Goal: Task Accomplishment & Management: Manage account settings

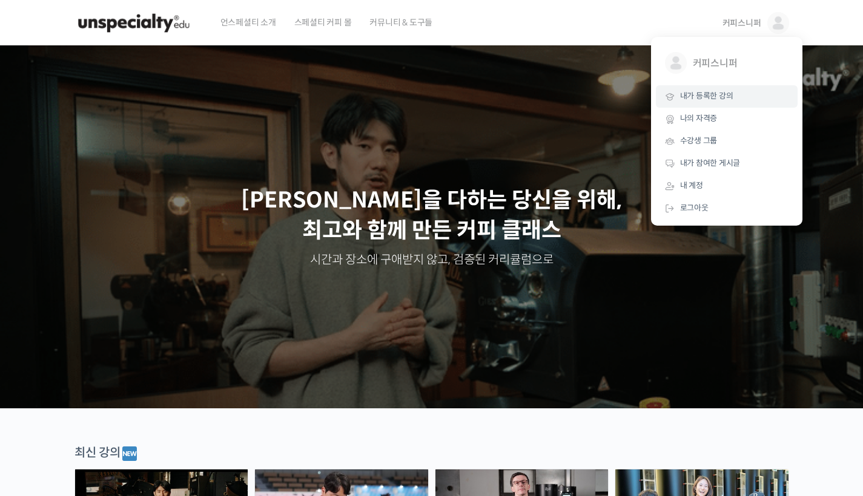
click at [712, 98] on span "내가 등록한 강의" at bounding box center [706, 96] width 53 height 10
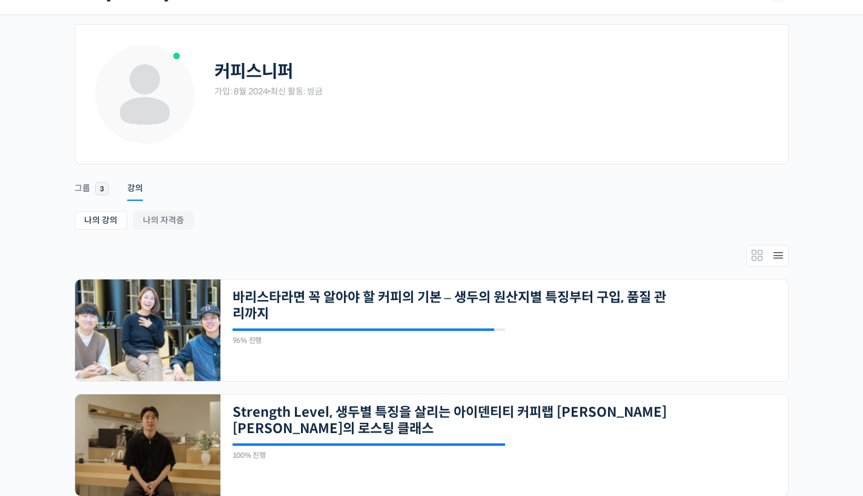
scroll to position [18, 0]
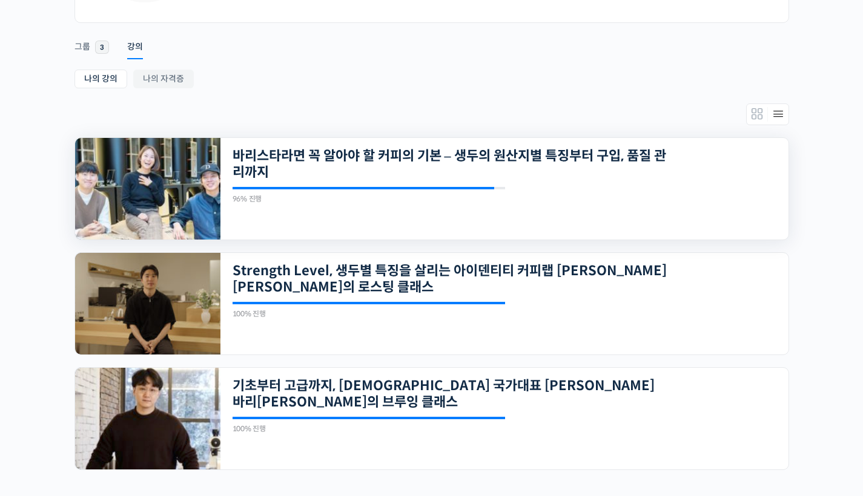
scroll to position [196, 0]
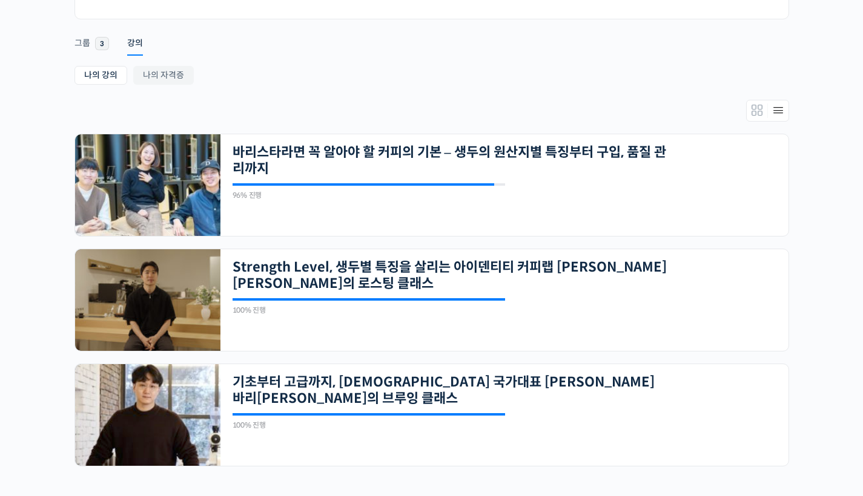
scroll to position [166, 0]
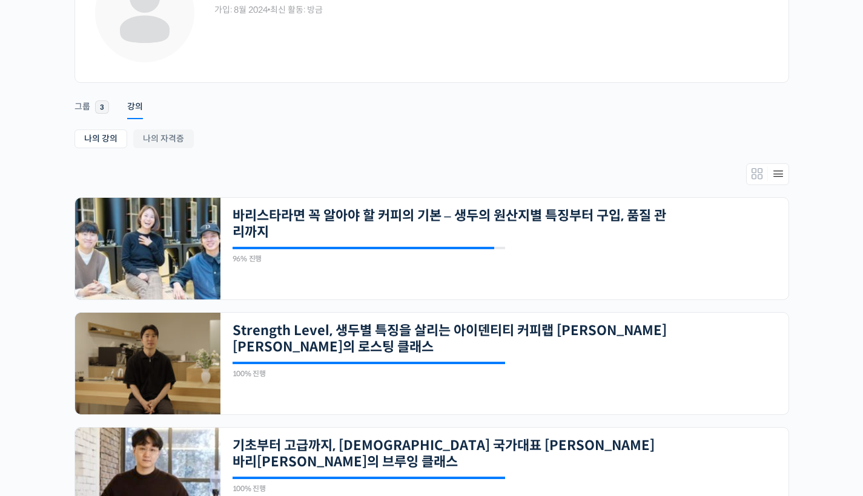
scroll to position [112, 0]
click at [177, 137] on link "나의 자격증" at bounding box center [163, 139] width 61 height 19
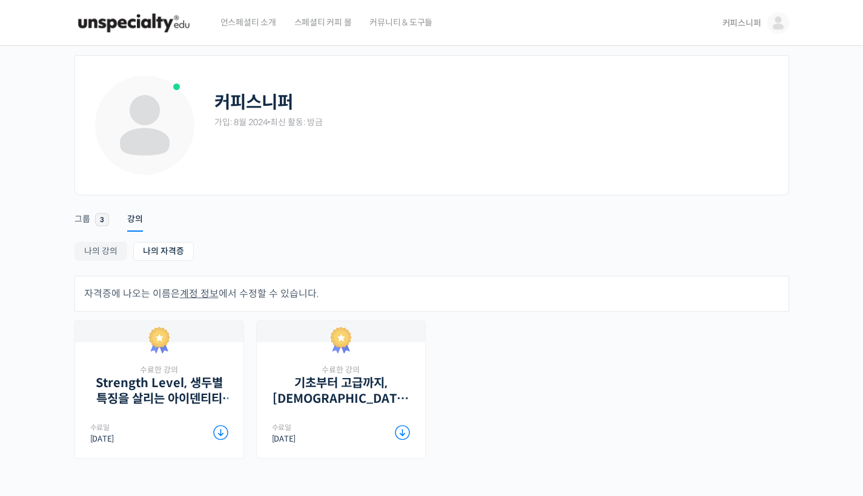
click at [108, 261] on ul "나의 강의 My 강의 나의 자격증" at bounding box center [431, 253] width 714 height 22
click at [113, 251] on link "나의 강의" at bounding box center [100, 251] width 53 height 19
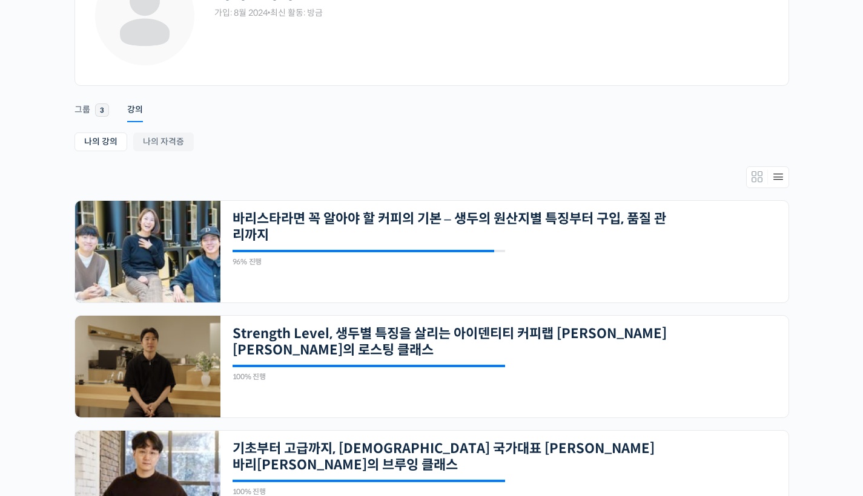
scroll to position [88, 0]
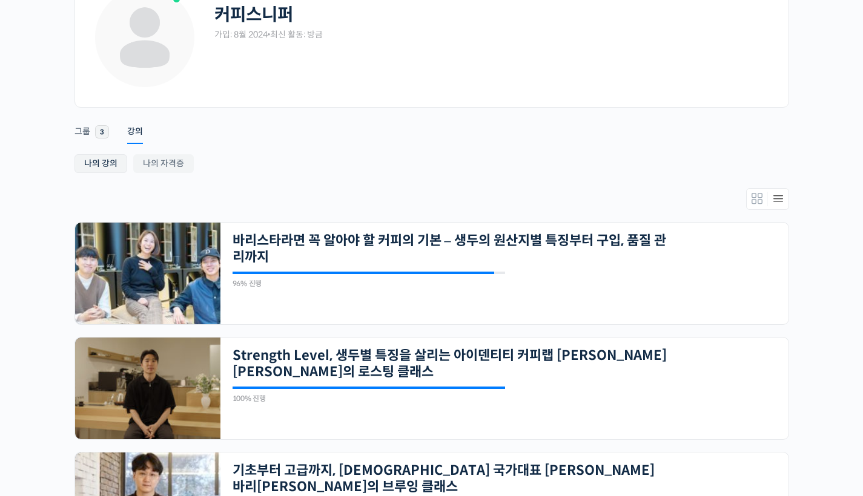
click at [105, 162] on link "나의 강의" at bounding box center [100, 163] width 53 height 19
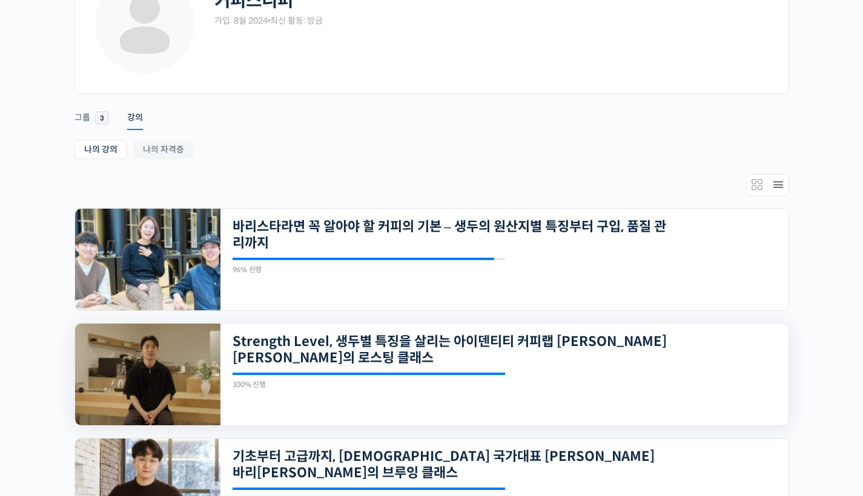
scroll to position [103, 0]
